Goal: Information Seeking & Learning: Learn about a topic

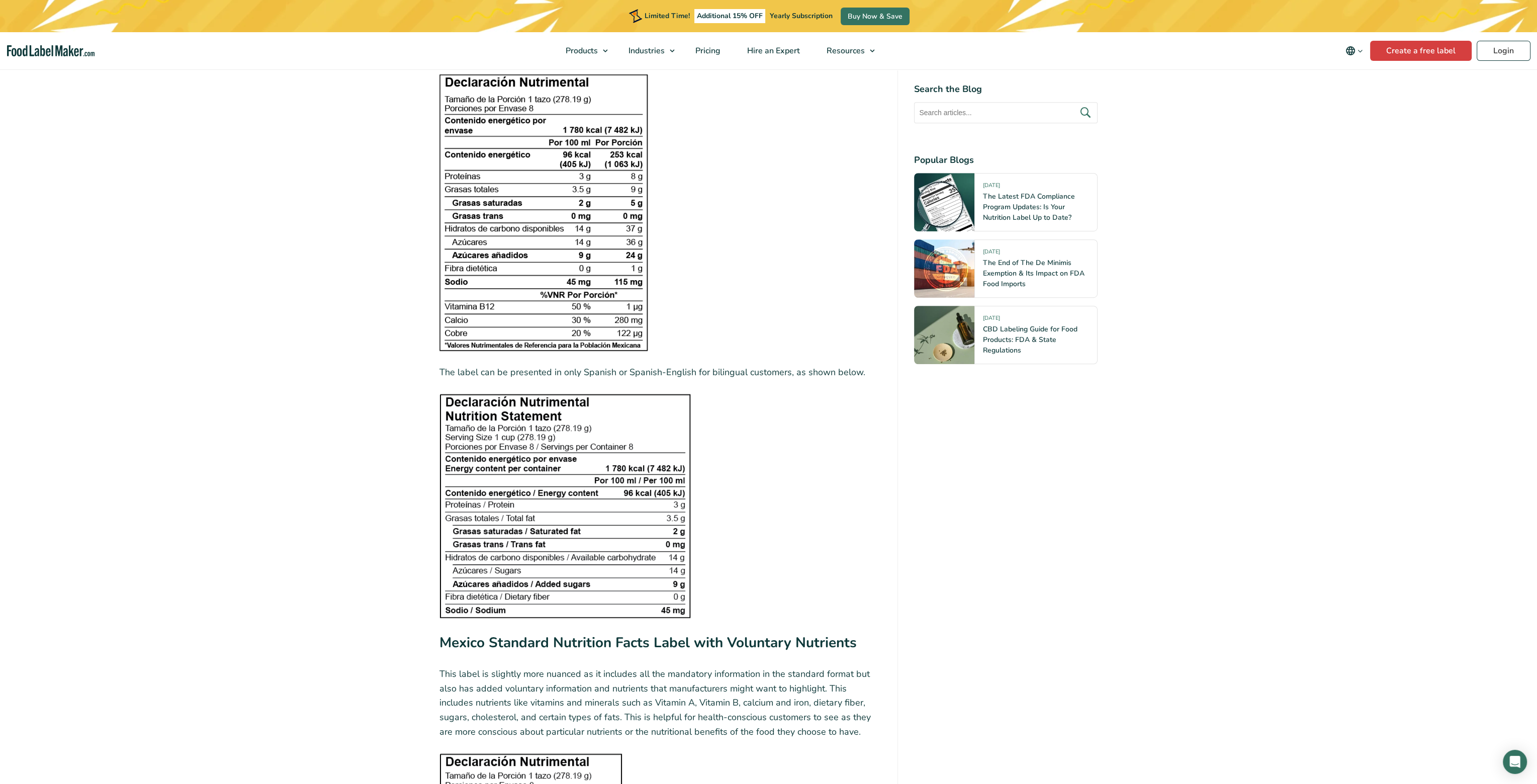
scroll to position [1409, 0]
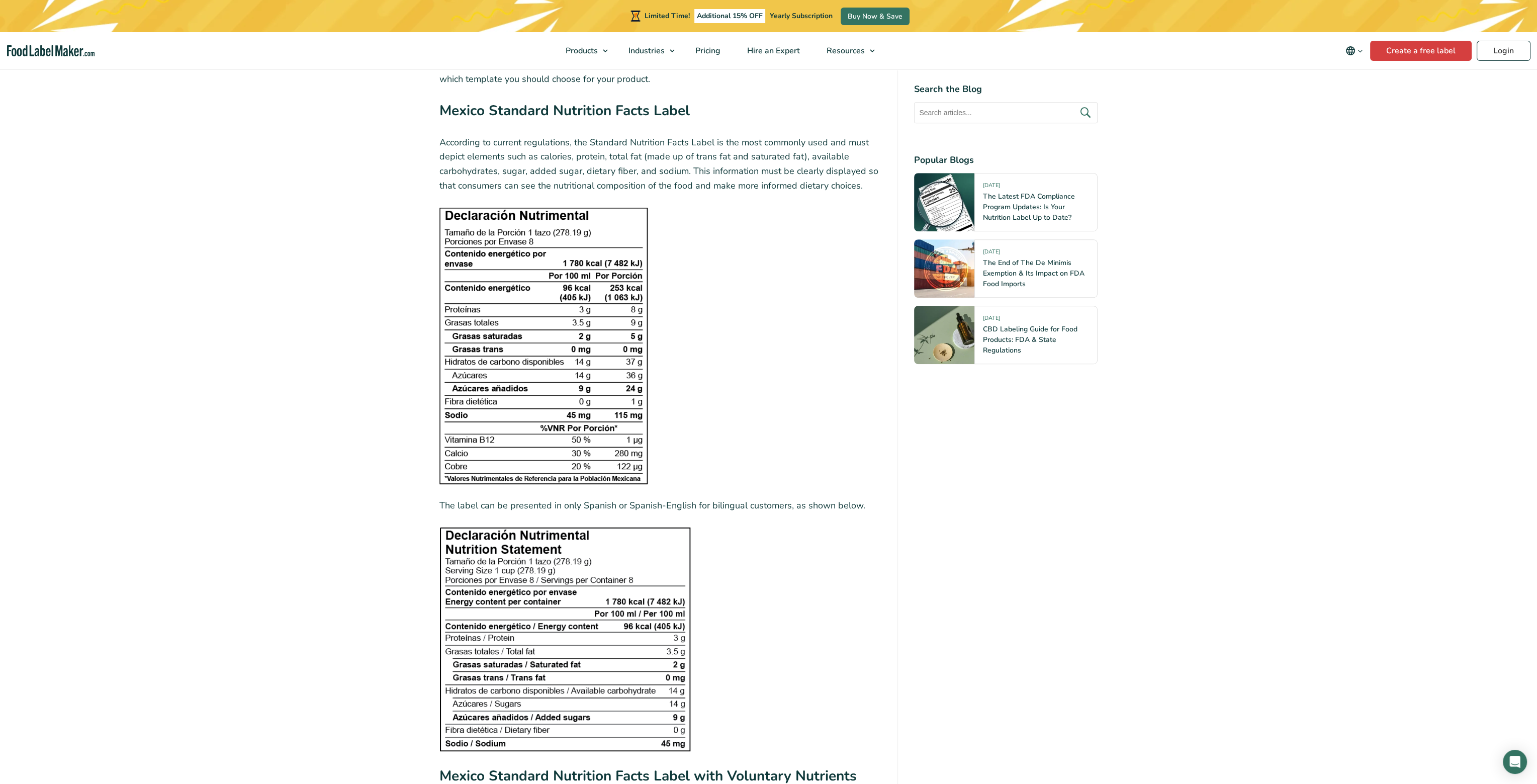
drag, startPoint x: 1128, startPoint y: 494, endPoint x: 1061, endPoint y: 510, distance: 68.9
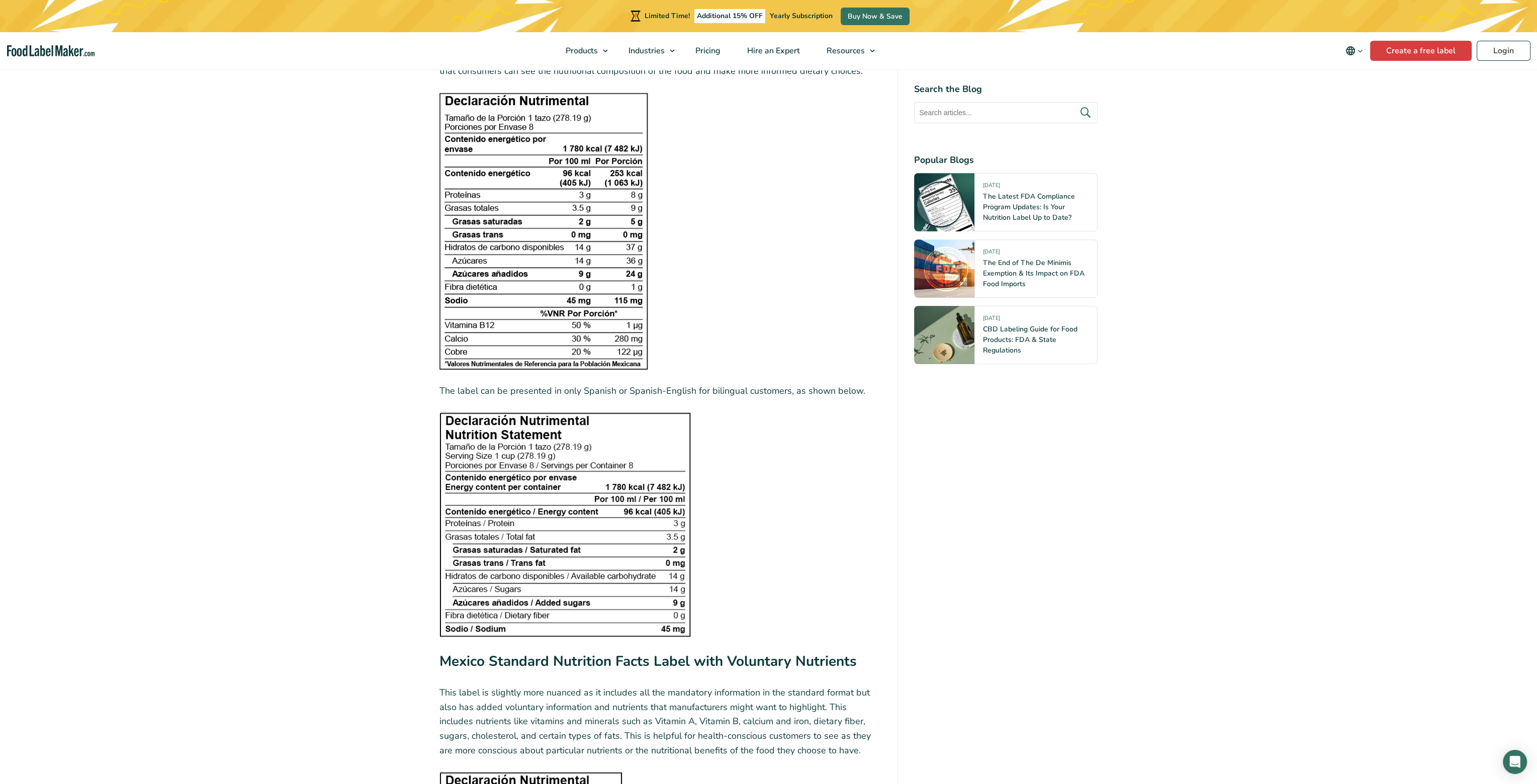
scroll to position [1208, 0]
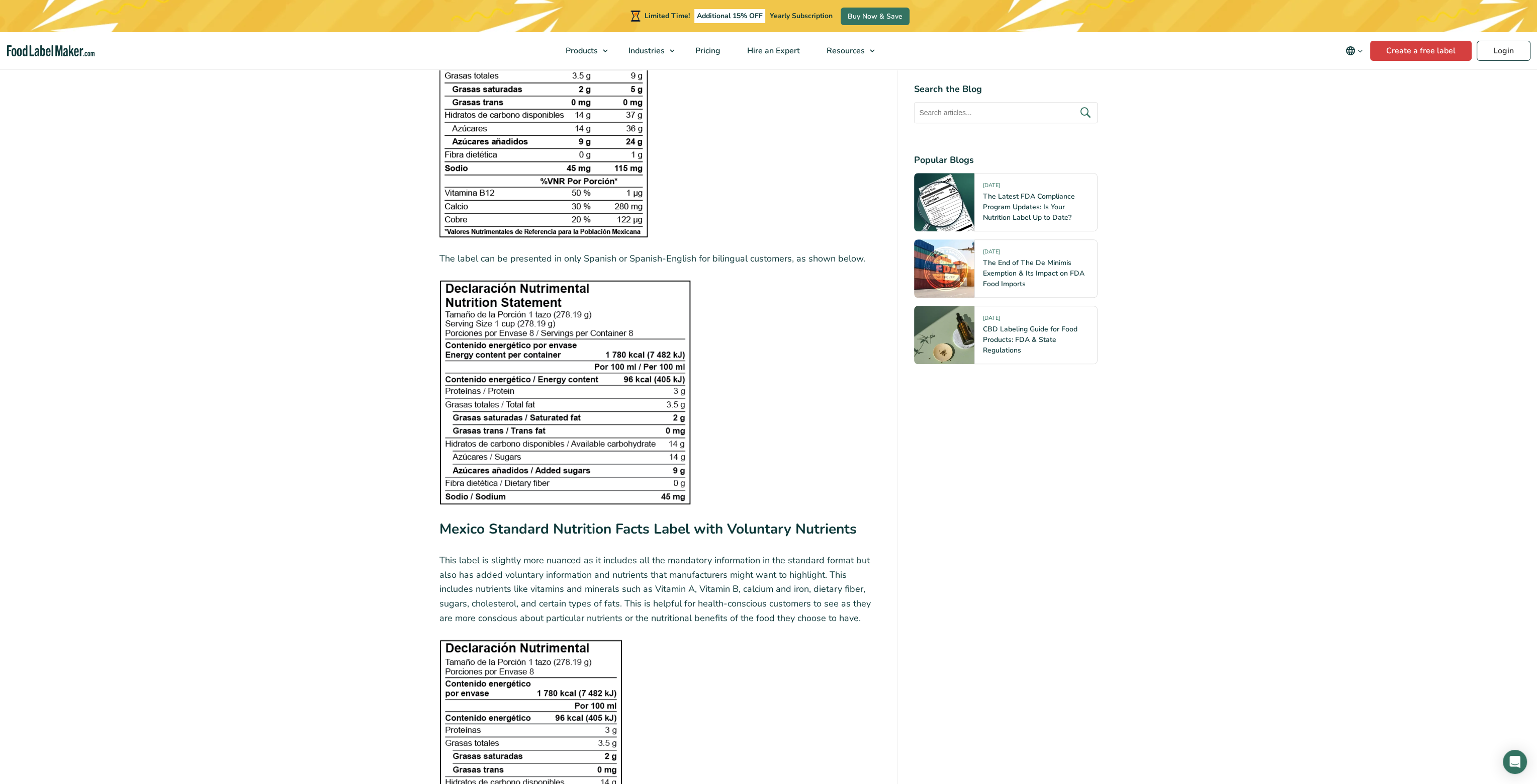
scroll to position [1459, 0]
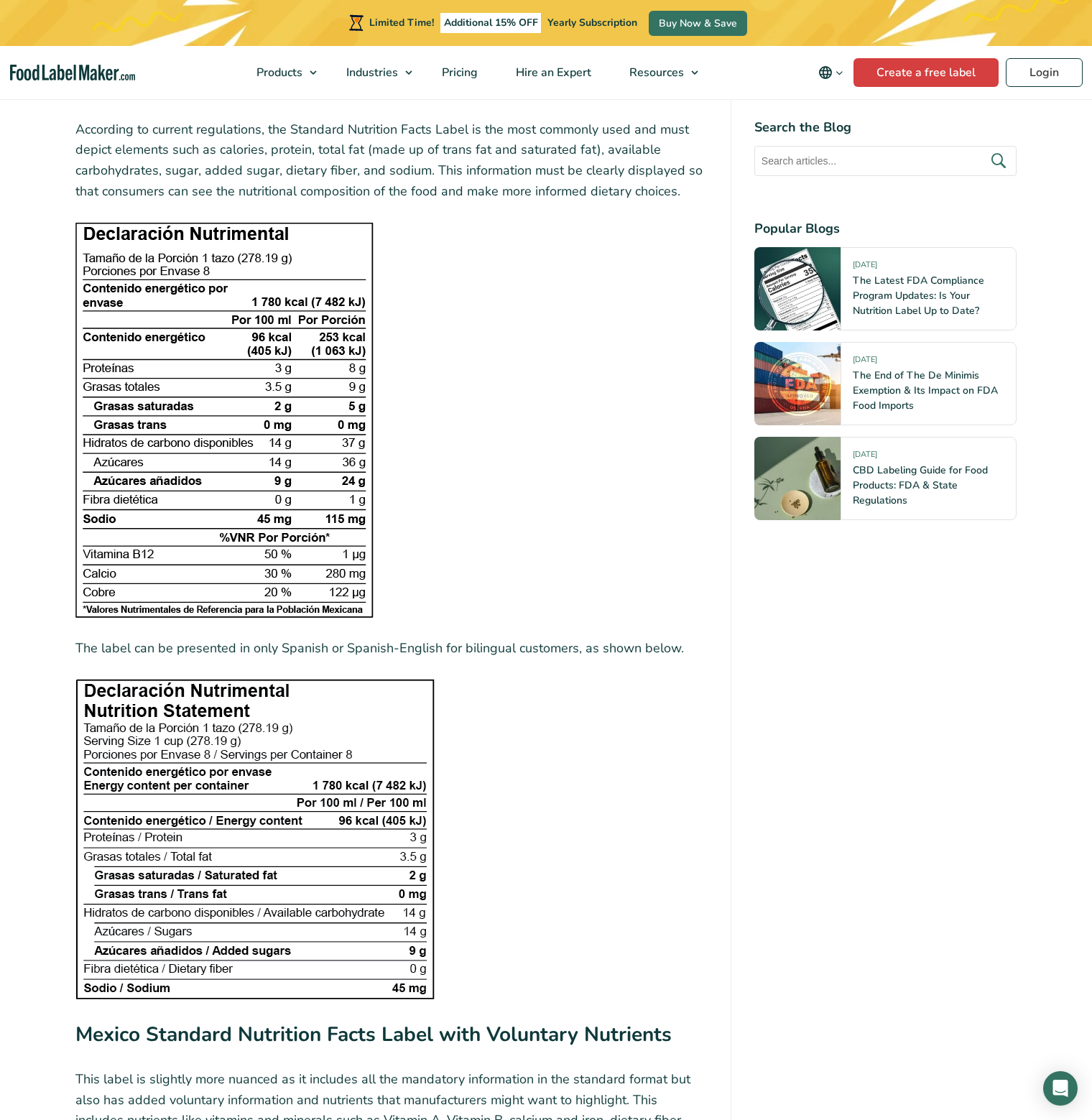
scroll to position [1652, 0]
